Goal: Register for event/course

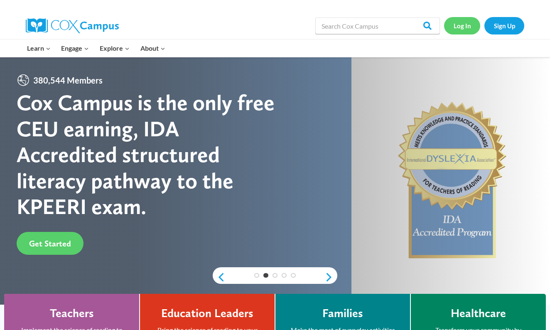
click at [456, 32] on link "Log In" at bounding box center [462, 25] width 36 height 17
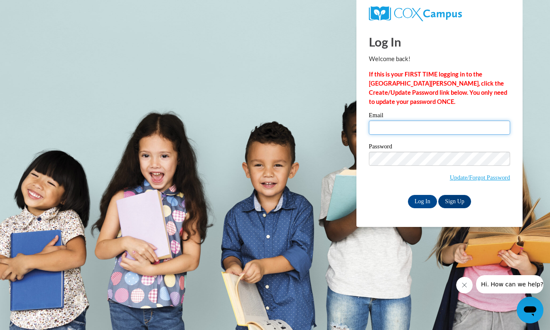
type input "msaunde6@wildcat.fvsu.edu"
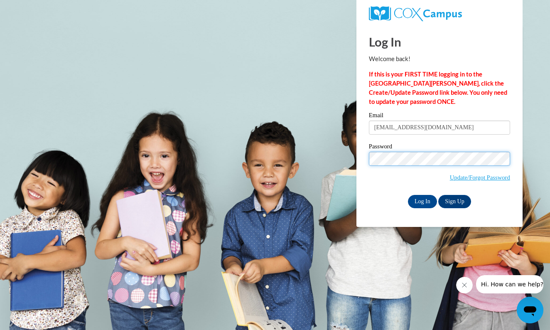
click at [422, 200] on input "Log In" at bounding box center [422, 201] width 29 height 13
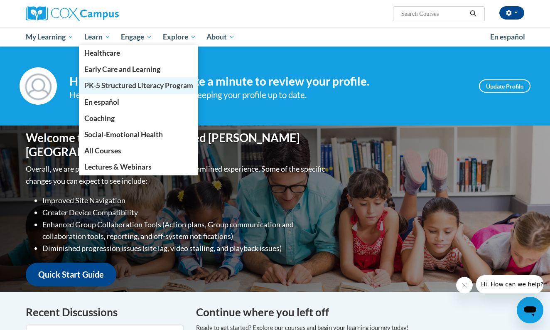
click at [108, 84] on span "PK-5 Structured Literacy Program" at bounding box center [138, 85] width 109 height 9
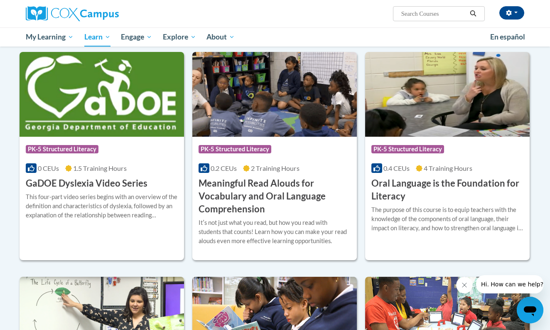
scroll to position [470, 0]
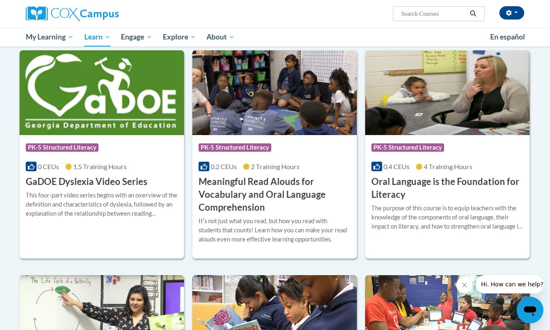
drag, startPoint x: 478, startPoint y: 164, endPoint x: 478, endPoint y: 159, distance: 5.4
click at [478, 164] on div "0.4 CEUs 4 Training Hours" at bounding box center [448, 166] width 152 height 9
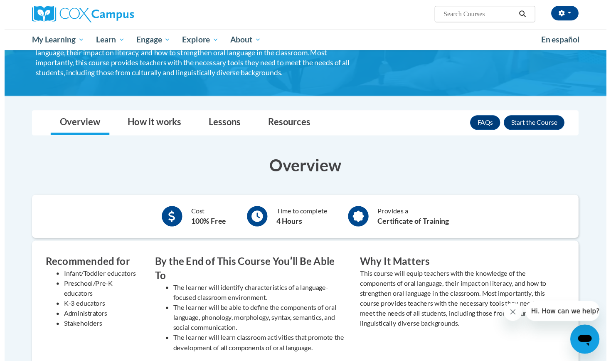
scroll to position [100, 0]
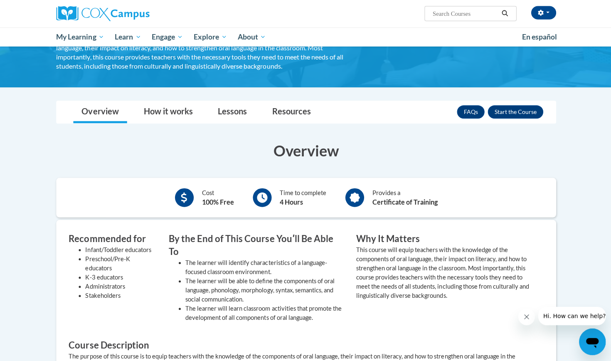
drag, startPoint x: 609, startPoint y: 70, endPoint x: 292, endPoint y: 138, distance: 324.0
click at [292, 138] on div "Overview Cost 100% Free Time to complete 4 Hours Provides a Certificate of Trai…" at bounding box center [305, 316] width 511 height 369
click at [158, 108] on link "How it works" at bounding box center [168, 112] width 66 height 22
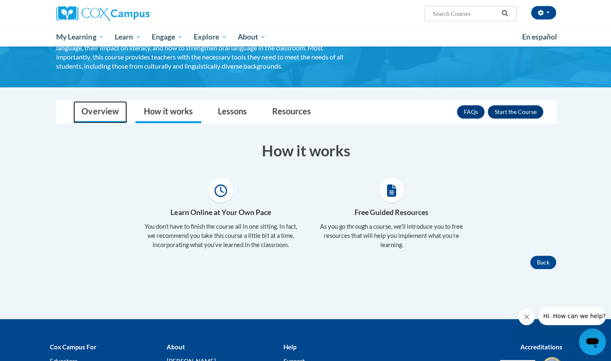
click at [110, 105] on link "Overview" at bounding box center [100, 112] width 54 height 22
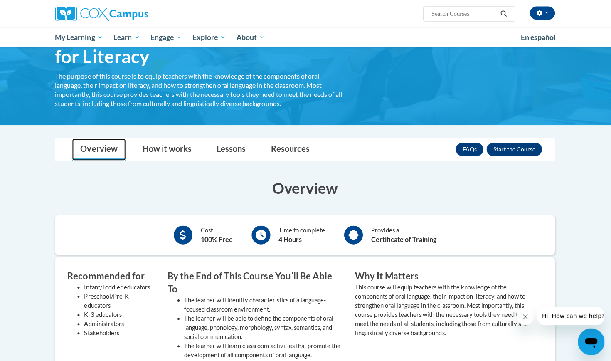
scroll to position [57, 0]
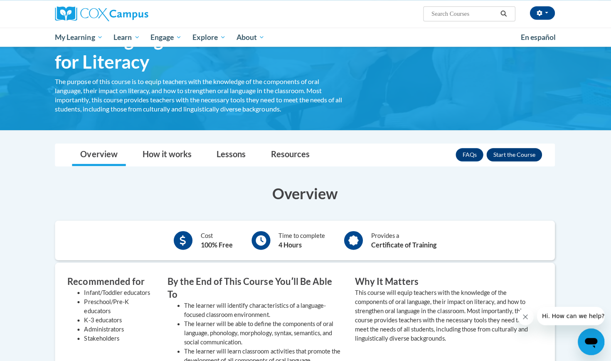
click at [493, 152] on button "Enroll" at bounding box center [514, 154] width 55 height 13
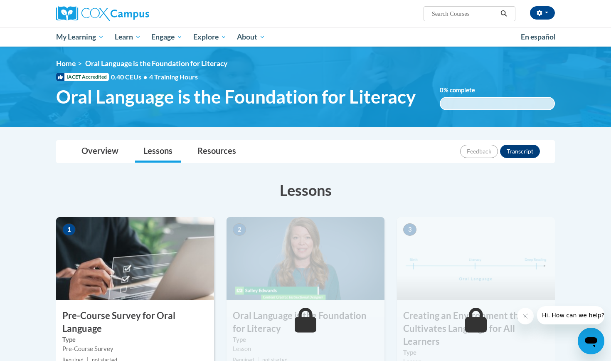
click at [306, 114] on div "<en>My Learning</en><fr>New fr_My Learning</fr><it>New it_My Learning</it><de>N…" at bounding box center [306, 86] width 524 height 55
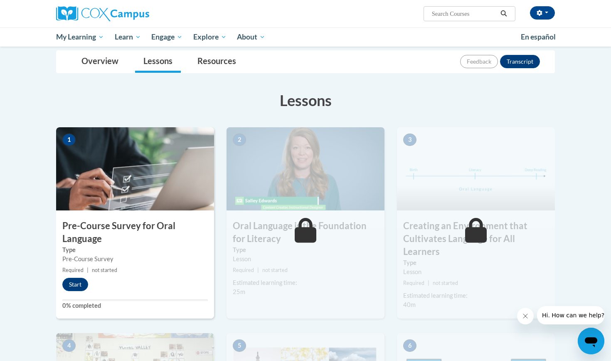
scroll to position [91, 0]
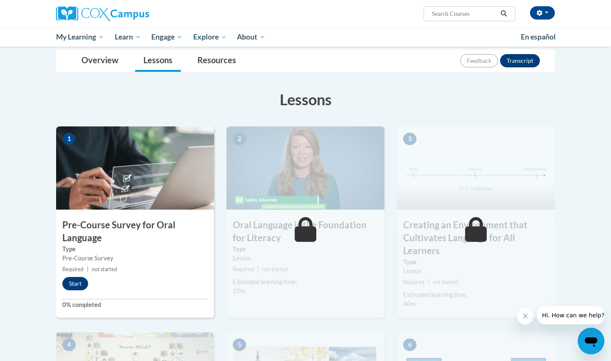
click at [74, 286] on button "Start" at bounding box center [75, 283] width 26 height 13
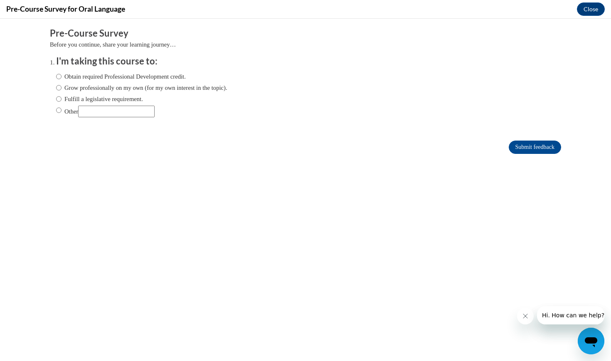
scroll to position [0, 0]
click at [74, 108] on label "Other" at bounding box center [105, 112] width 99 height 12
click at [62, 108] on input "Other" at bounding box center [58, 110] width 5 height 9
radio input "true"
click at [119, 76] on label "Obtain required Professional Development credit." at bounding box center [121, 76] width 130 height 9
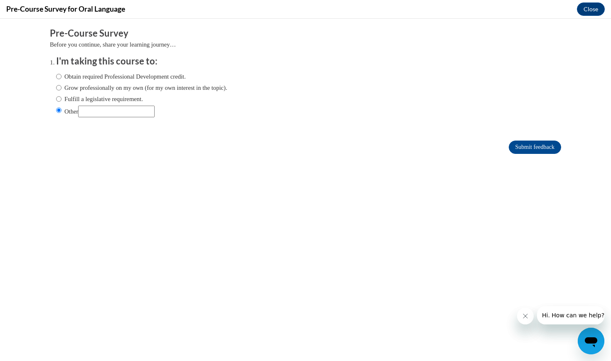
click at [62, 76] on input "Obtain required Professional Development credit." at bounding box center [58, 76] width 5 height 9
radio input "true"
click at [521, 144] on input "Submit feedback" at bounding box center [535, 146] width 52 height 13
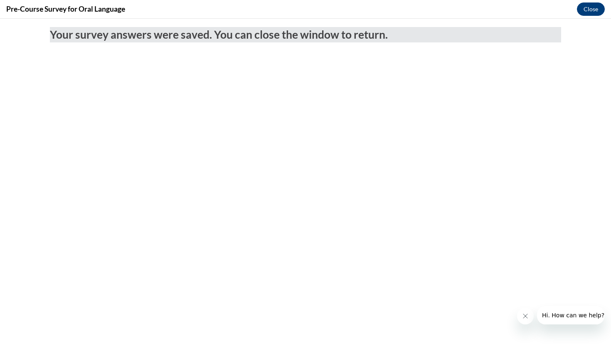
click at [584, 8] on button "Close" at bounding box center [591, 8] width 28 height 13
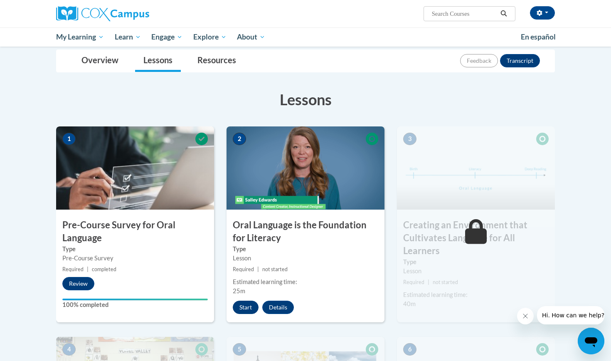
click at [245, 302] on button "Start" at bounding box center [246, 306] width 26 height 13
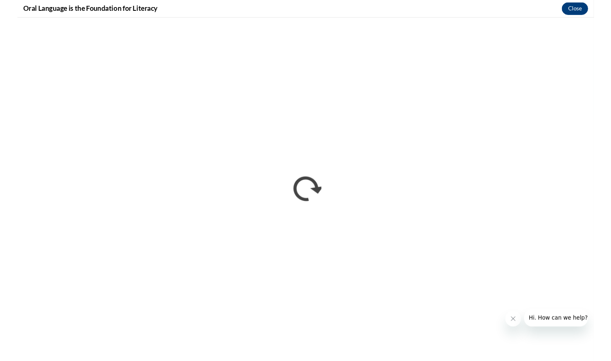
scroll to position [91, 0]
click at [523, 321] on button "Close message from company" at bounding box center [525, 316] width 17 height 17
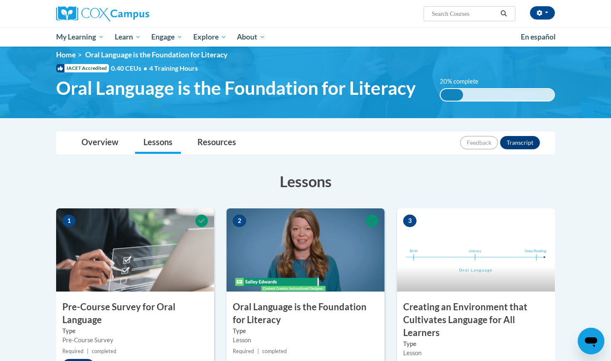
scroll to position [9, 0]
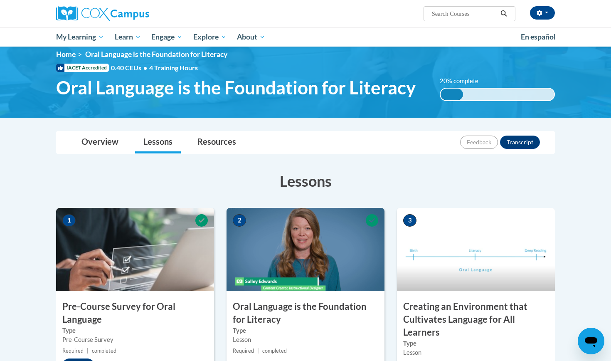
click at [436, 251] on img at bounding box center [476, 249] width 158 height 83
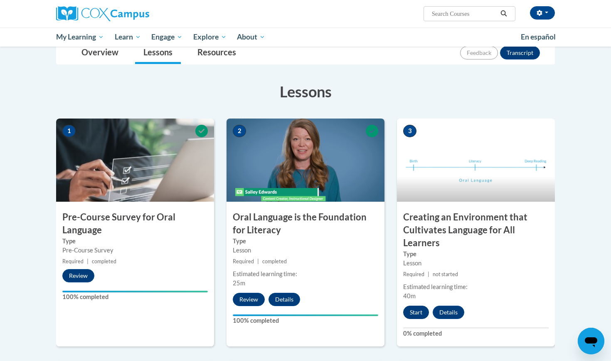
scroll to position [104, 0]
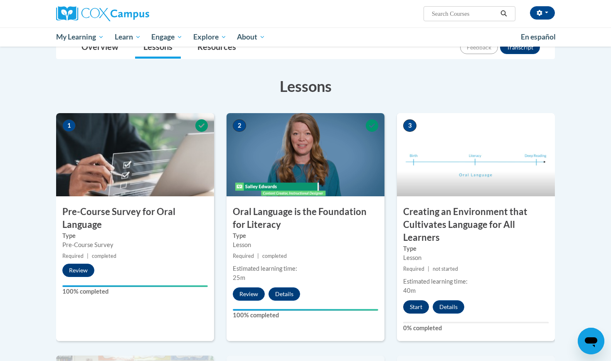
click at [419, 307] on button "Start" at bounding box center [416, 306] width 26 height 13
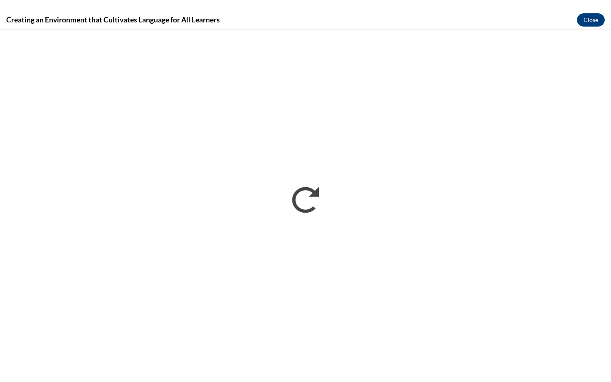
scroll to position [0, 0]
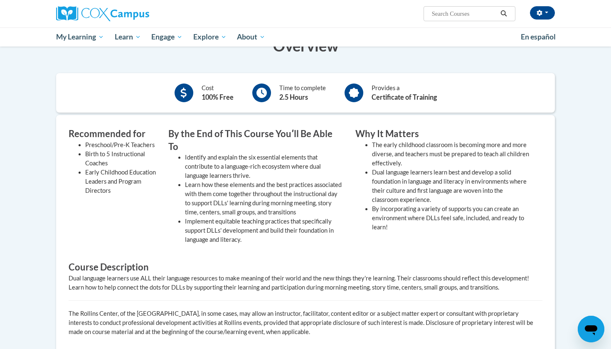
scroll to position [392, 0]
